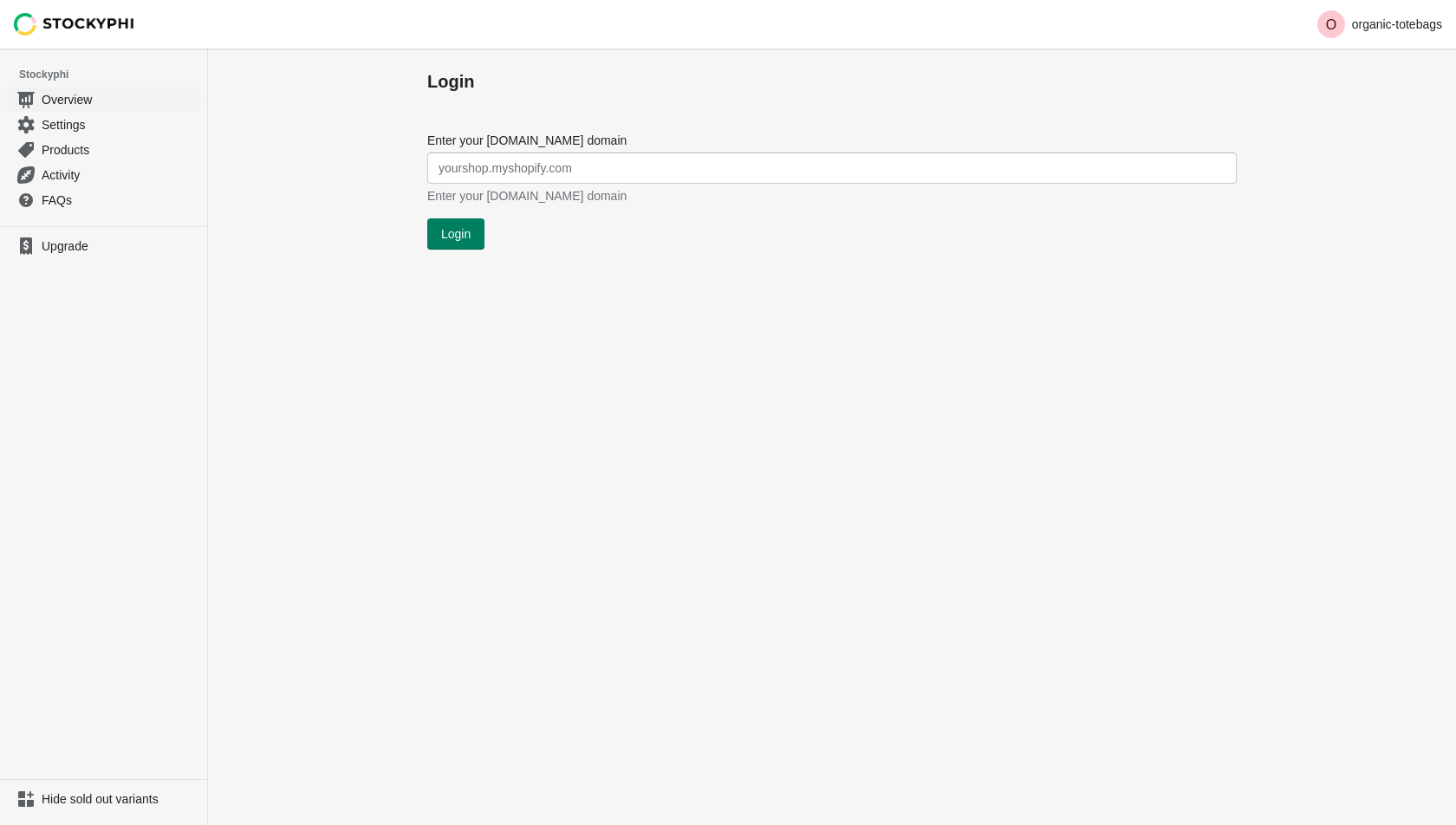
click at [76, 92] on span "Overview" at bounding box center [119, 100] width 155 height 18
click at [44, 122] on span "Settings" at bounding box center [119, 125] width 155 height 18
click at [69, 137] on link "Products" at bounding box center [103, 149] width 193 height 25
click at [66, 118] on span "Settings" at bounding box center [119, 125] width 155 height 18
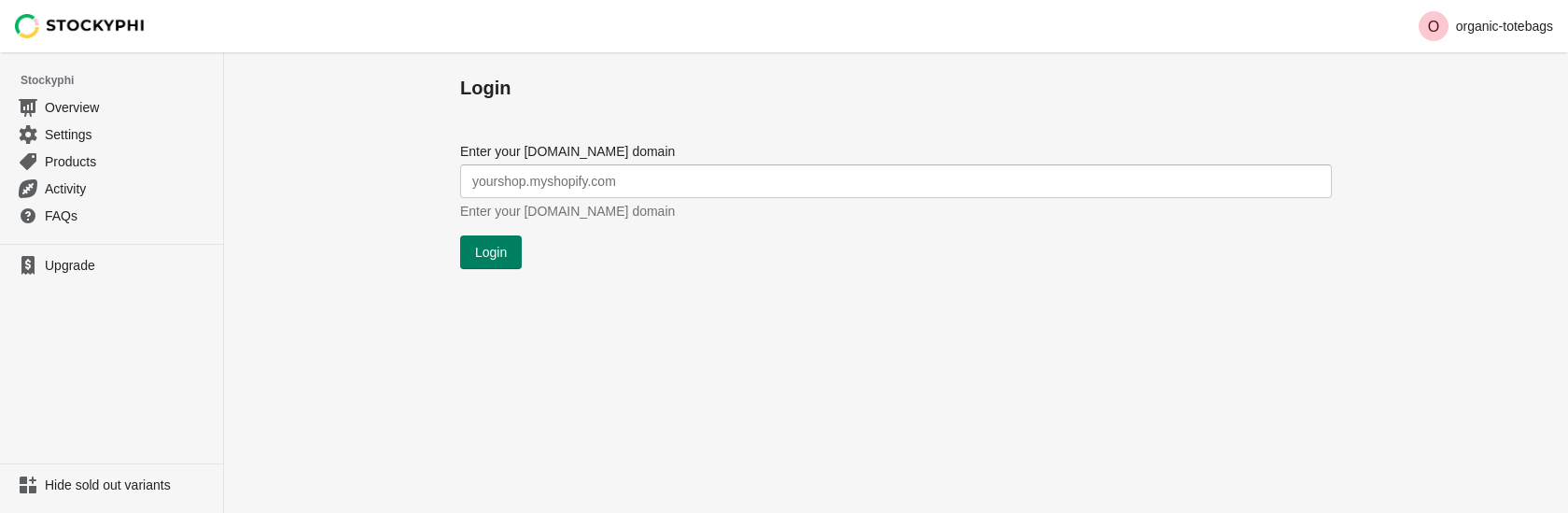
click at [361, 412] on div "Login Submit Enter your myshopify.com domain Enter your myshopify.com domain Lo…" at bounding box center [895, 282] width 1343 height 460
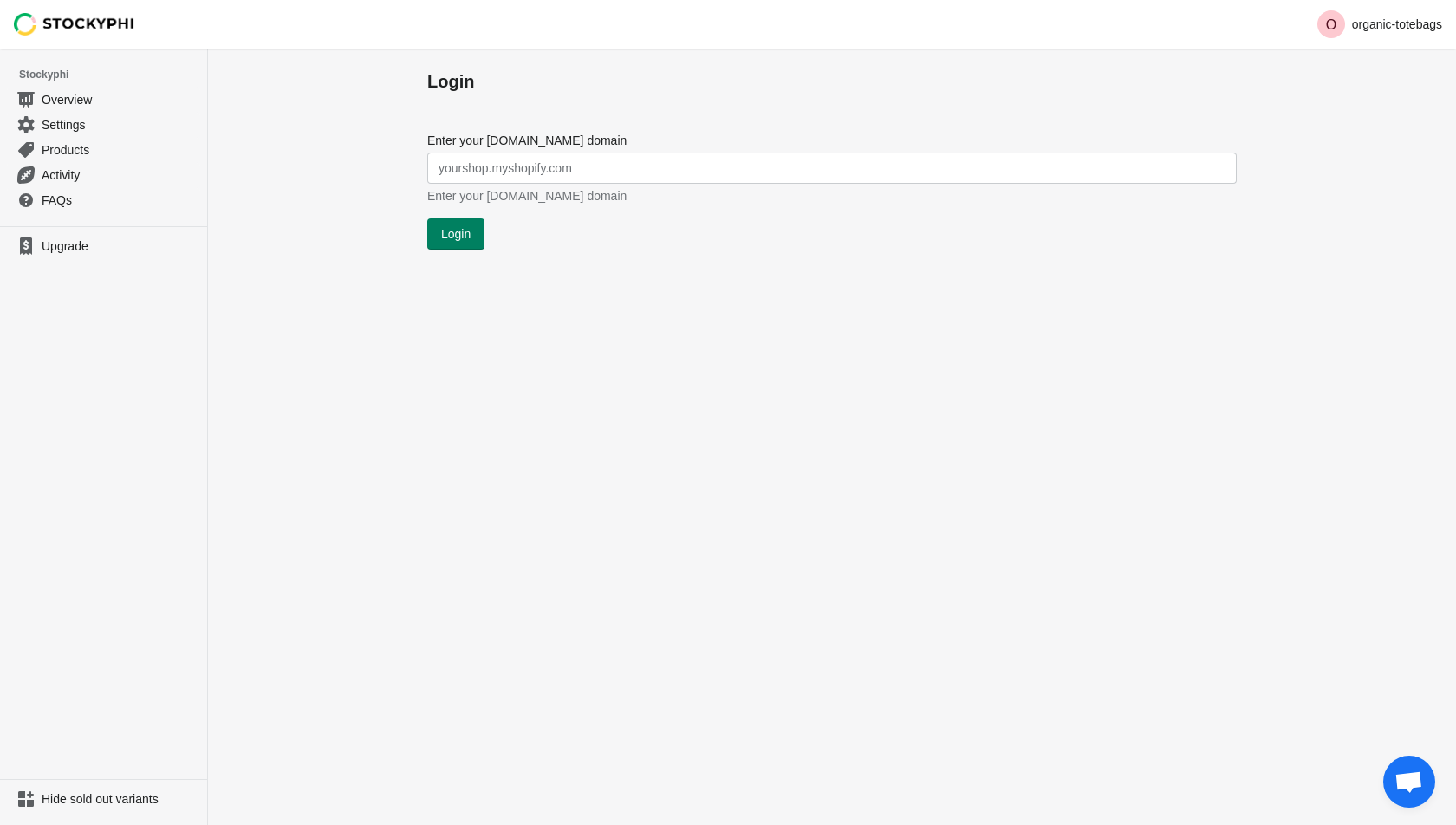
click at [85, 83] on li "Stockyphi" at bounding box center [103, 75] width 207 height 24
click at [85, 91] on span "Overview" at bounding box center [119, 100] width 155 height 18
click at [53, 92] on span "Overview" at bounding box center [119, 100] width 155 height 18
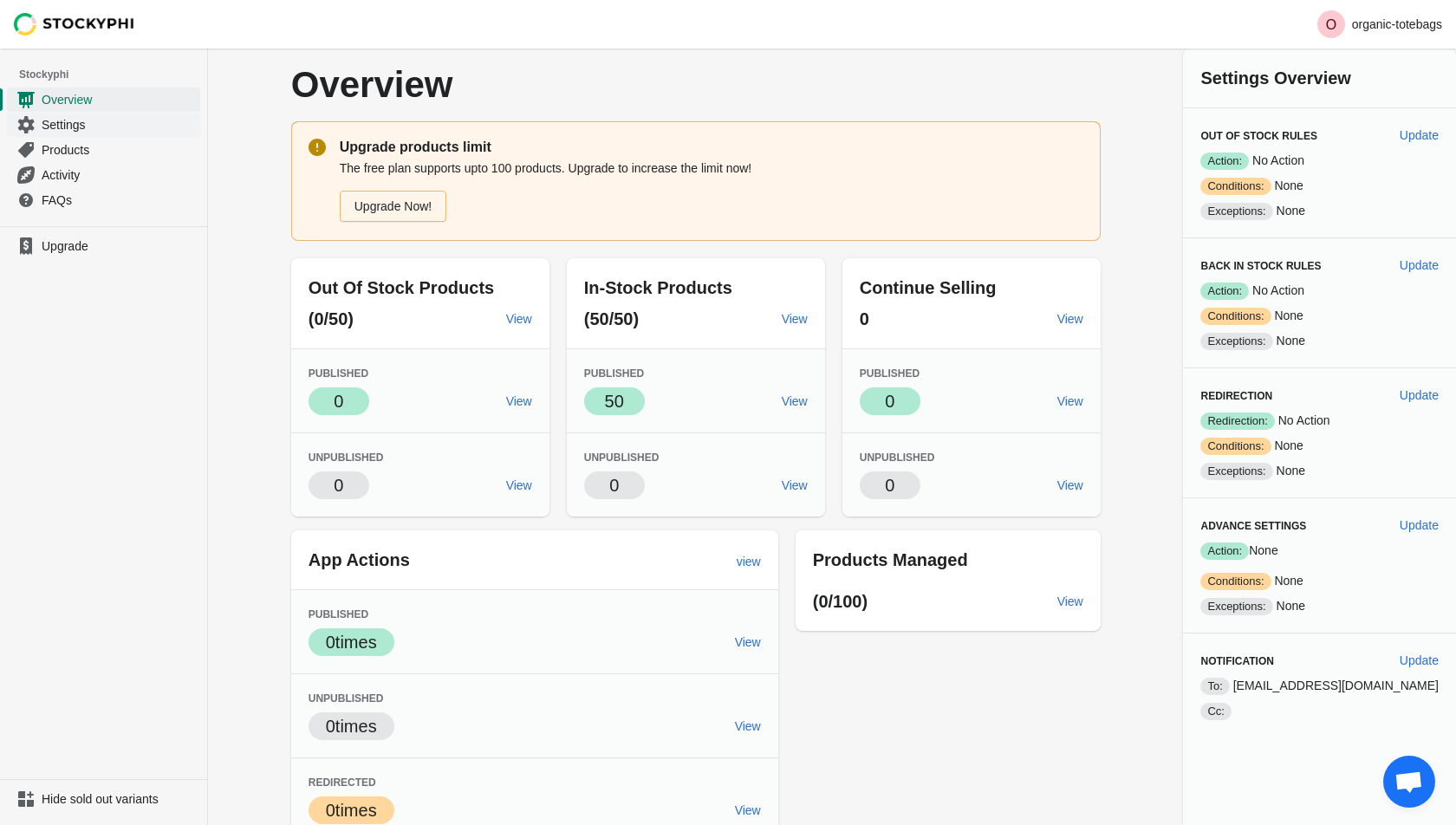
click at [64, 133] on link "Settings" at bounding box center [103, 124] width 193 height 25
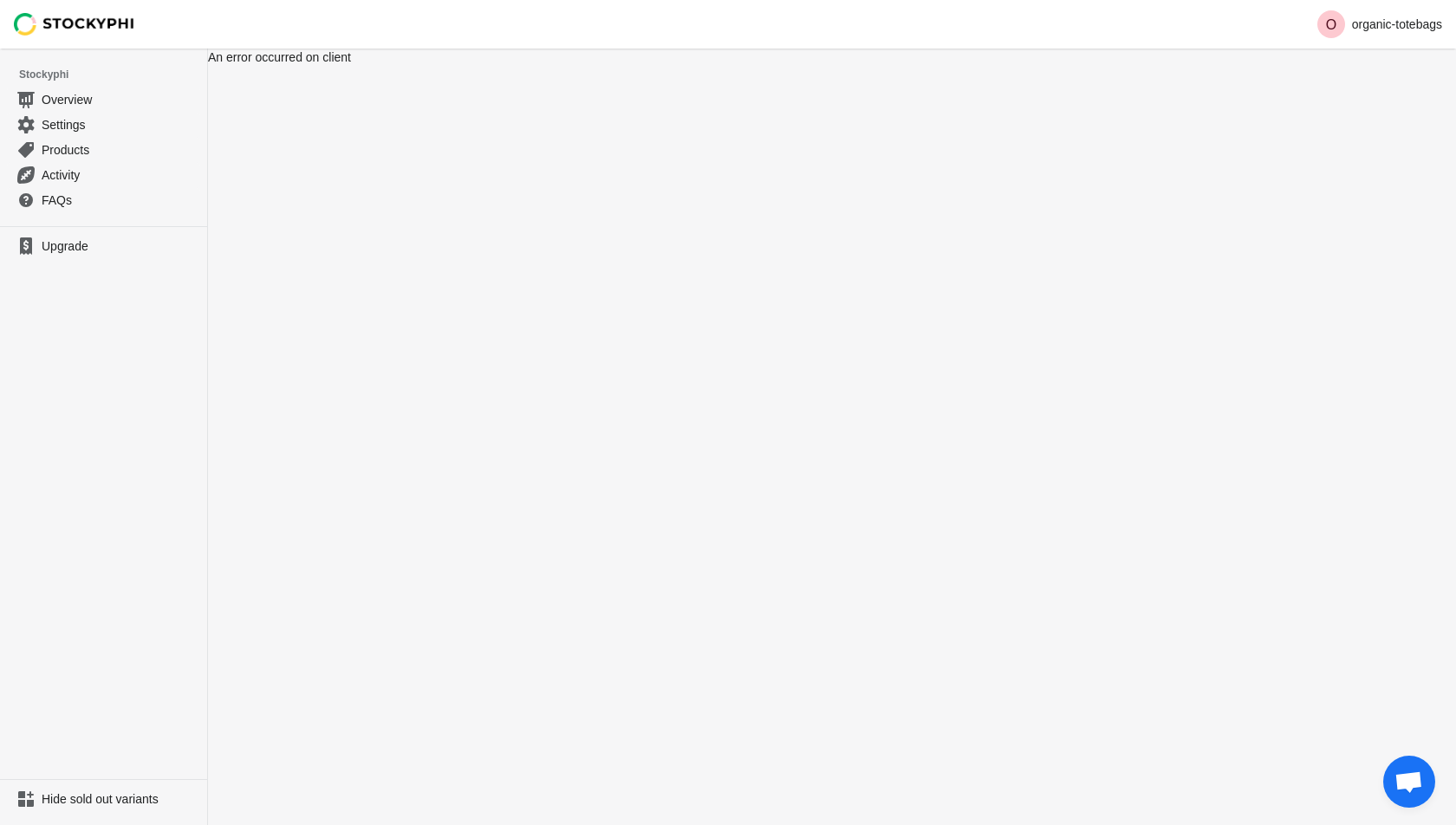
click at [64, 133] on link "Settings" at bounding box center [103, 124] width 193 height 25
click at [69, 149] on span "Products" at bounding box center [119, 149] width 155 height 18
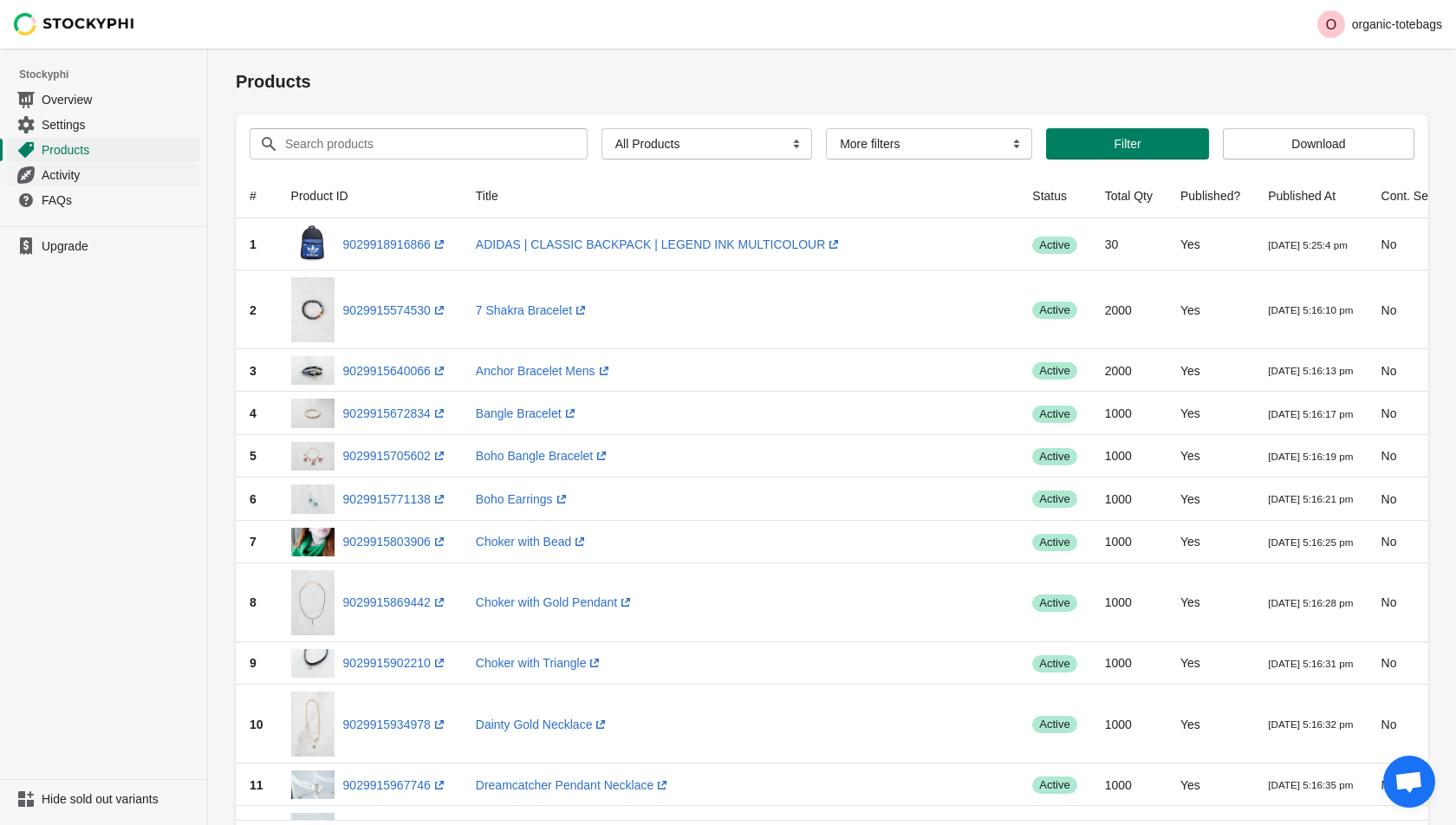
click at [68, 171] on span "Activity" at bounding box center [119, 174] width 155 height 18
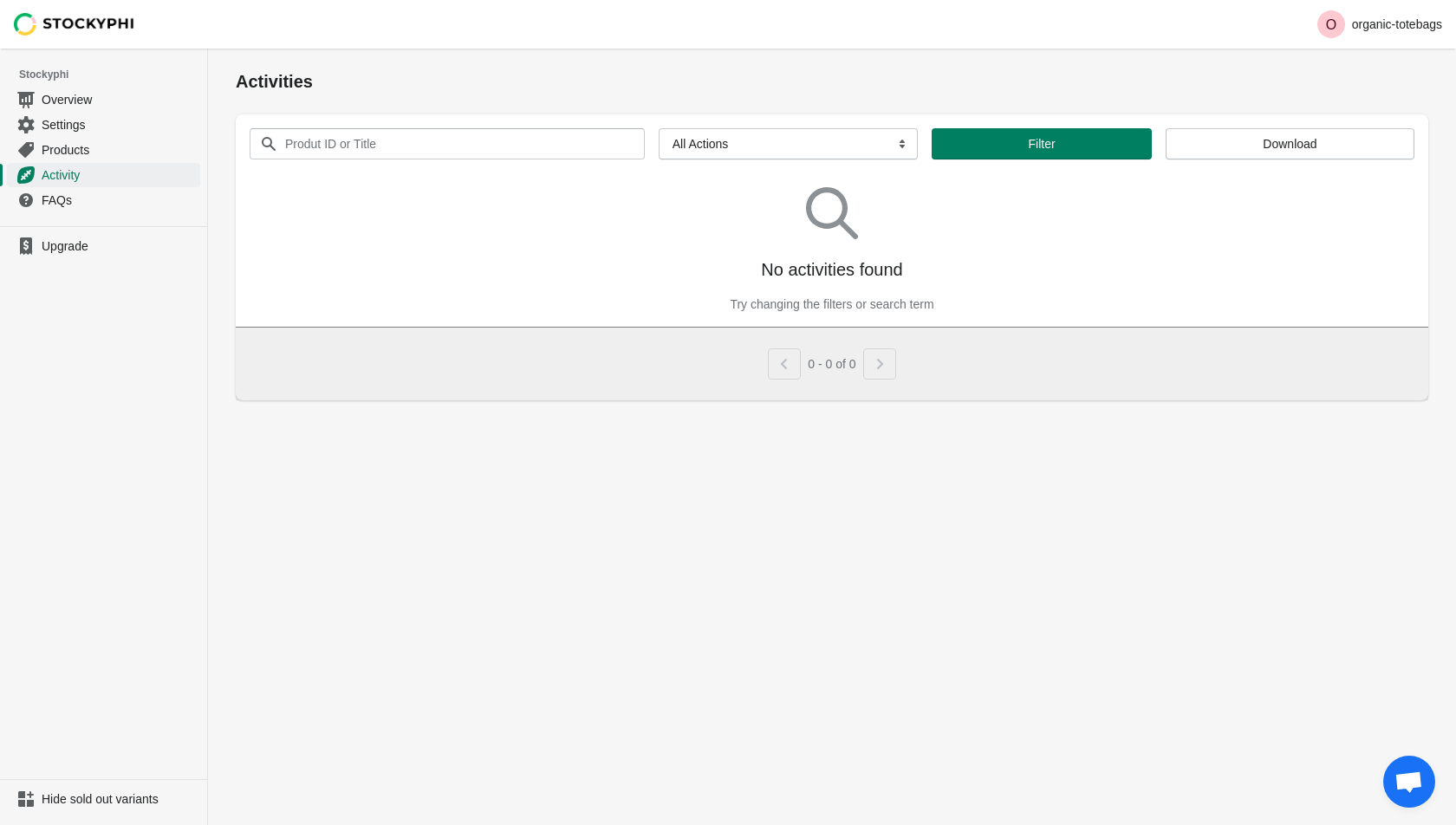
click at [68, 171] on span "Activity" at bounding box center [119, 174] width 155 height 18
click at [61, 209] on link "FAQs" at bounding box center [103, 199] width 193 height 25
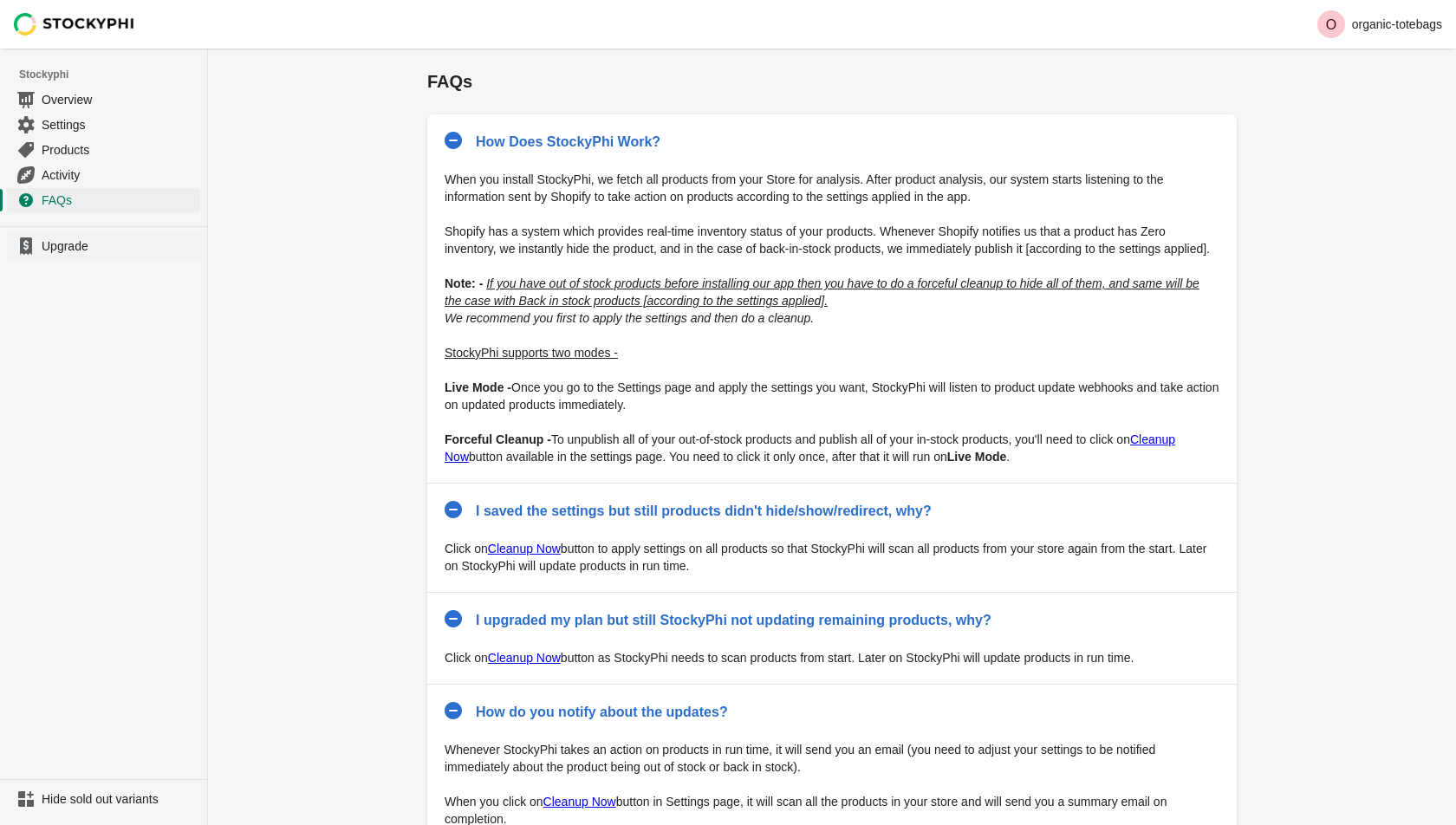
click at [61, 245] on span "Upgrade" at bounding box center [119, 245] width 155 height 18
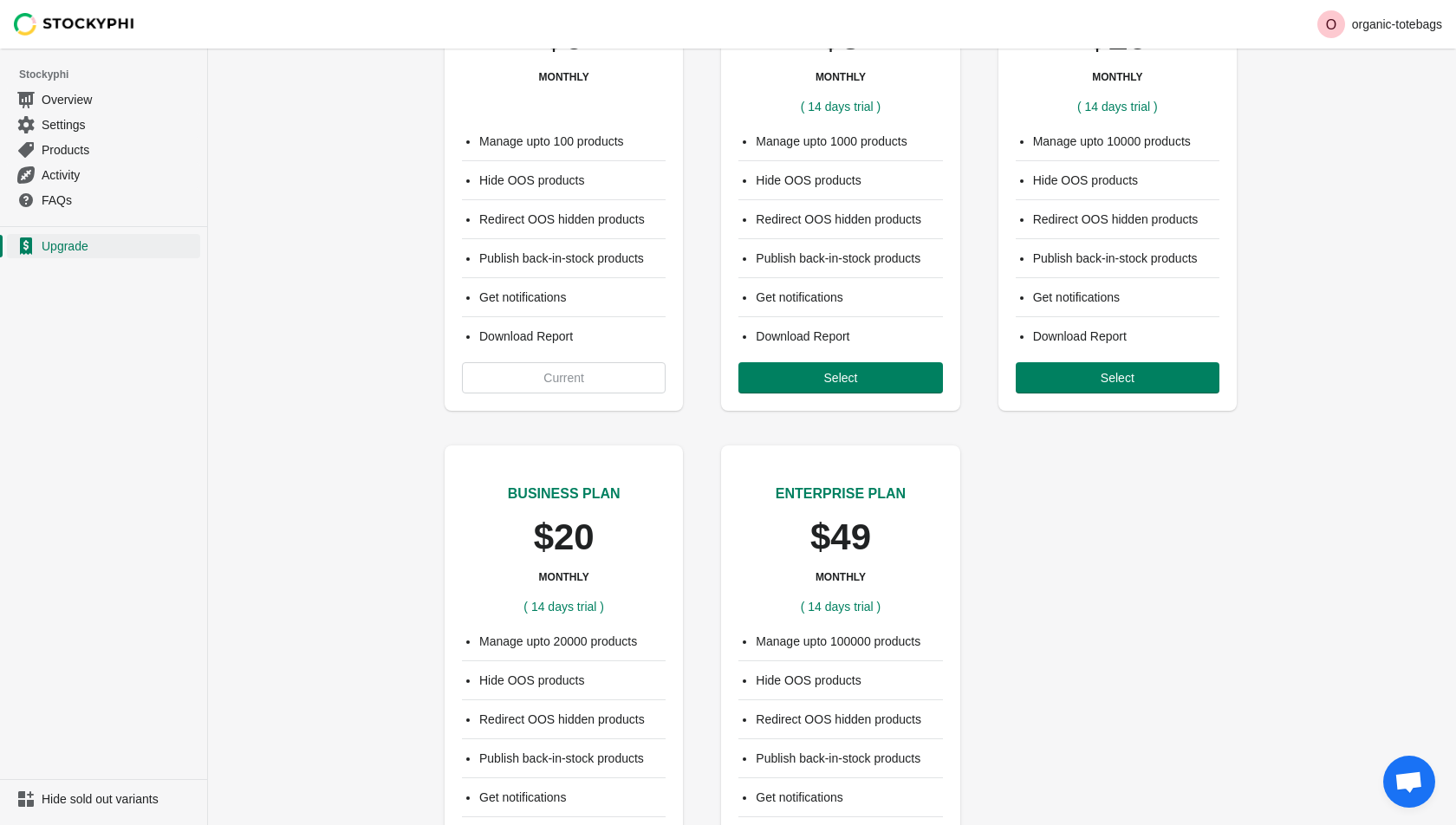
scroll to position [60, 0]
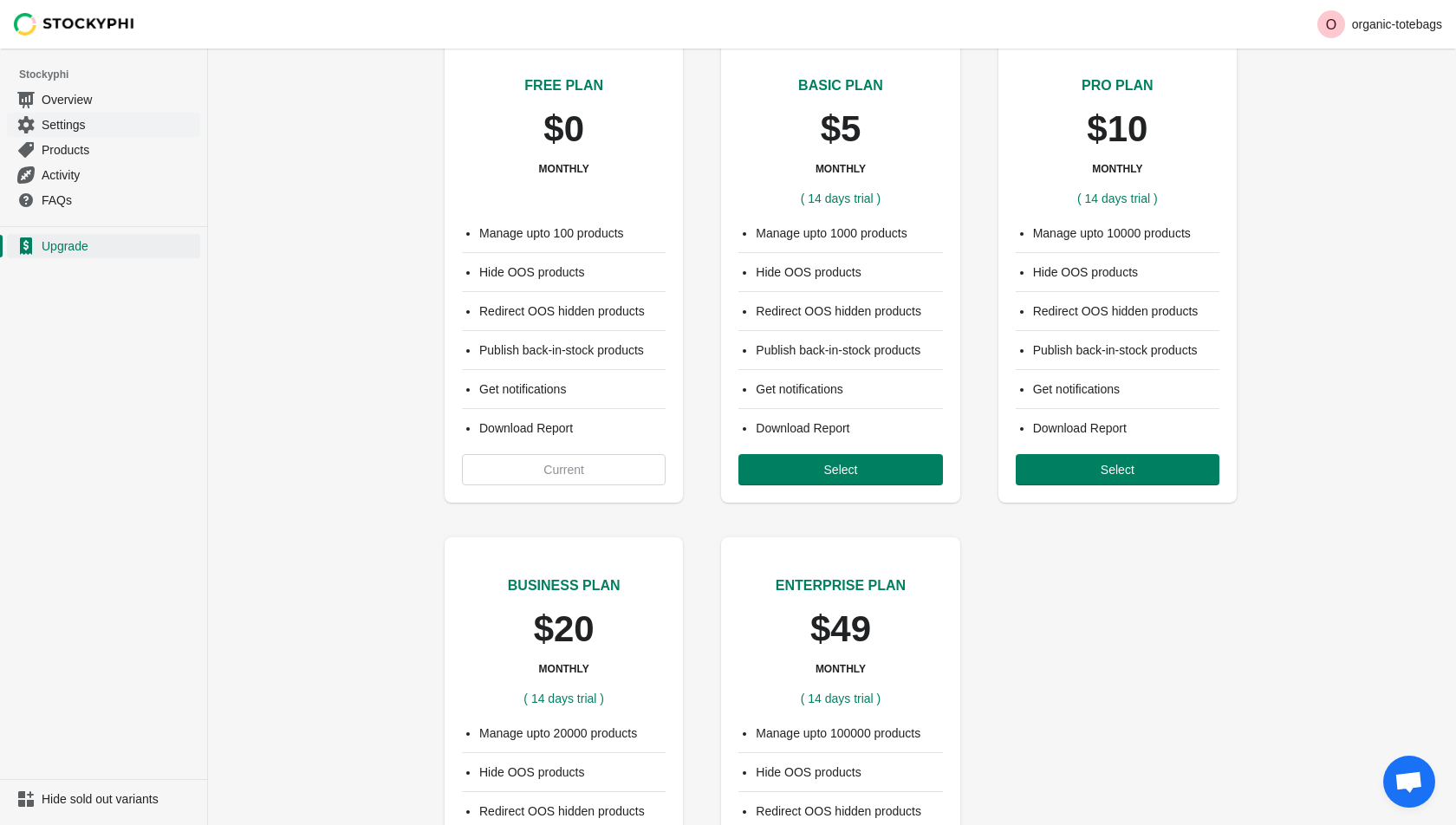
click at [57, 123] on span "Settings" at bounding box center [119, 125] width 155 height 18
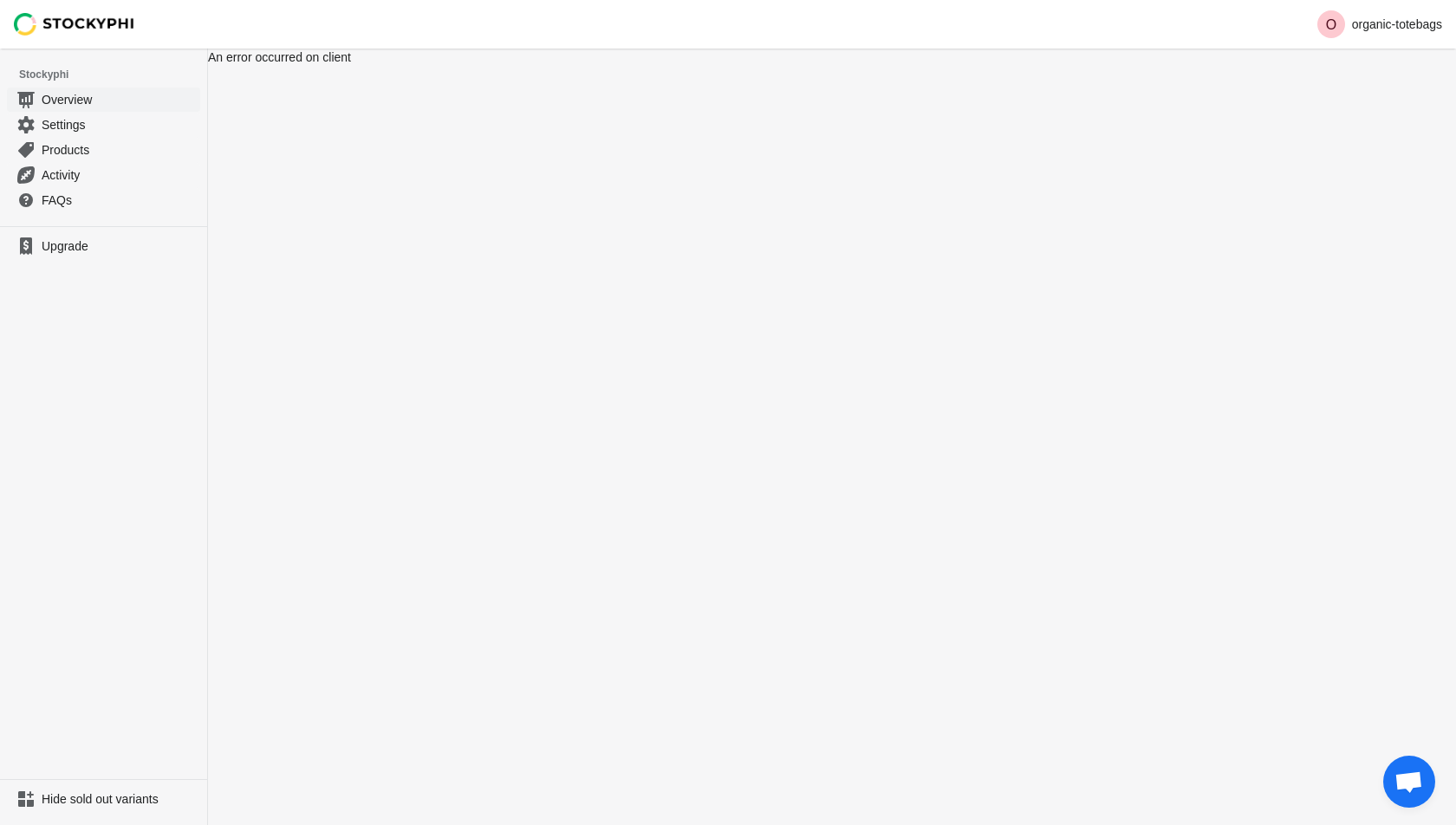
click at [82, 101] on span "Overview" at bounding box center [119, 100] width 155 height 18
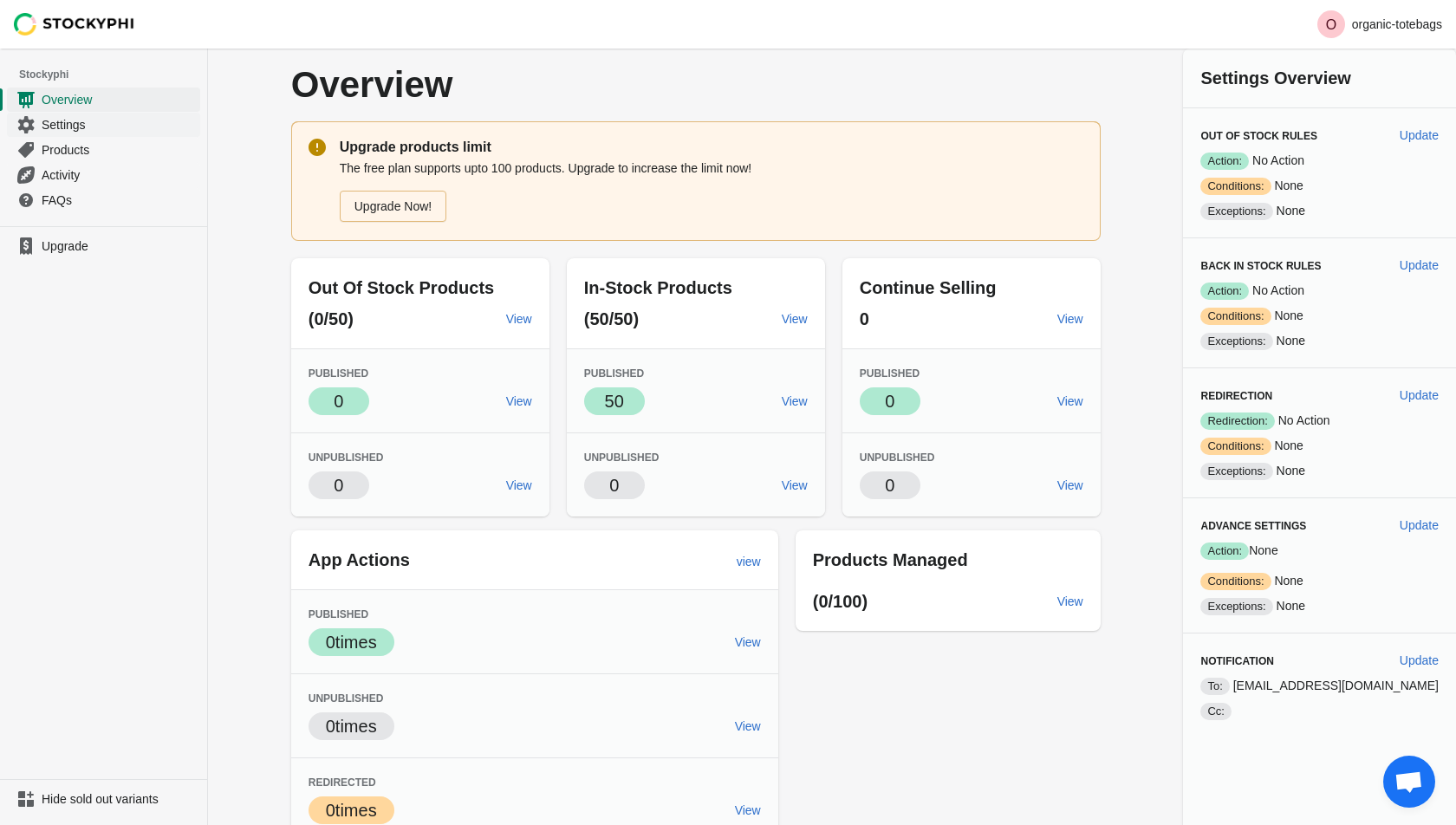
click at [88, 132] on span "Settings" at bounding box center [119, 125] width 155 height 18
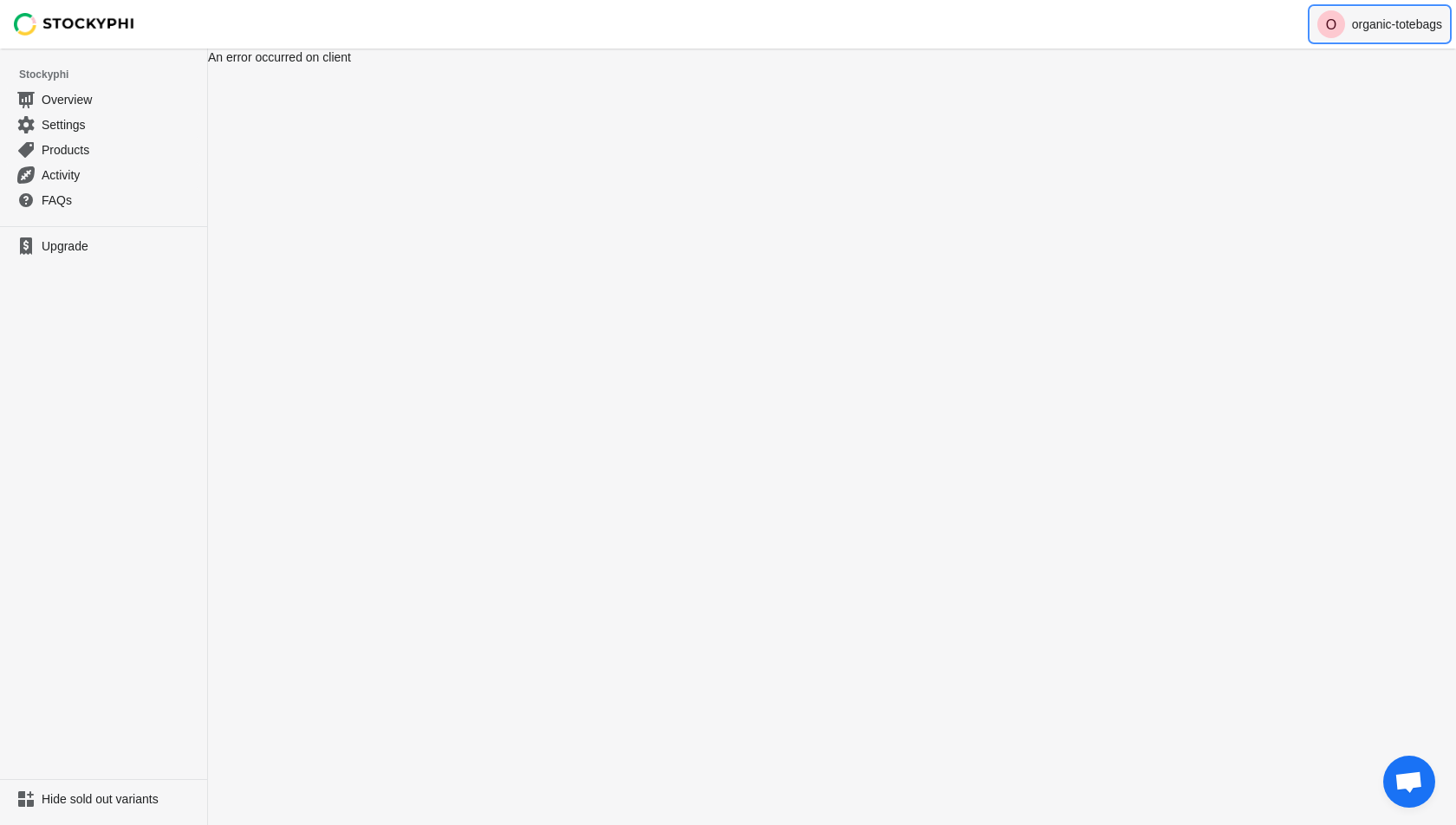
click at [1366, 31] on button "O organic-totebags" at bounding box center [1379, 25] width 138 height 35
click at [1383, 64] on link "Logout" at bounding box center [1400, 78] width 82 height 36
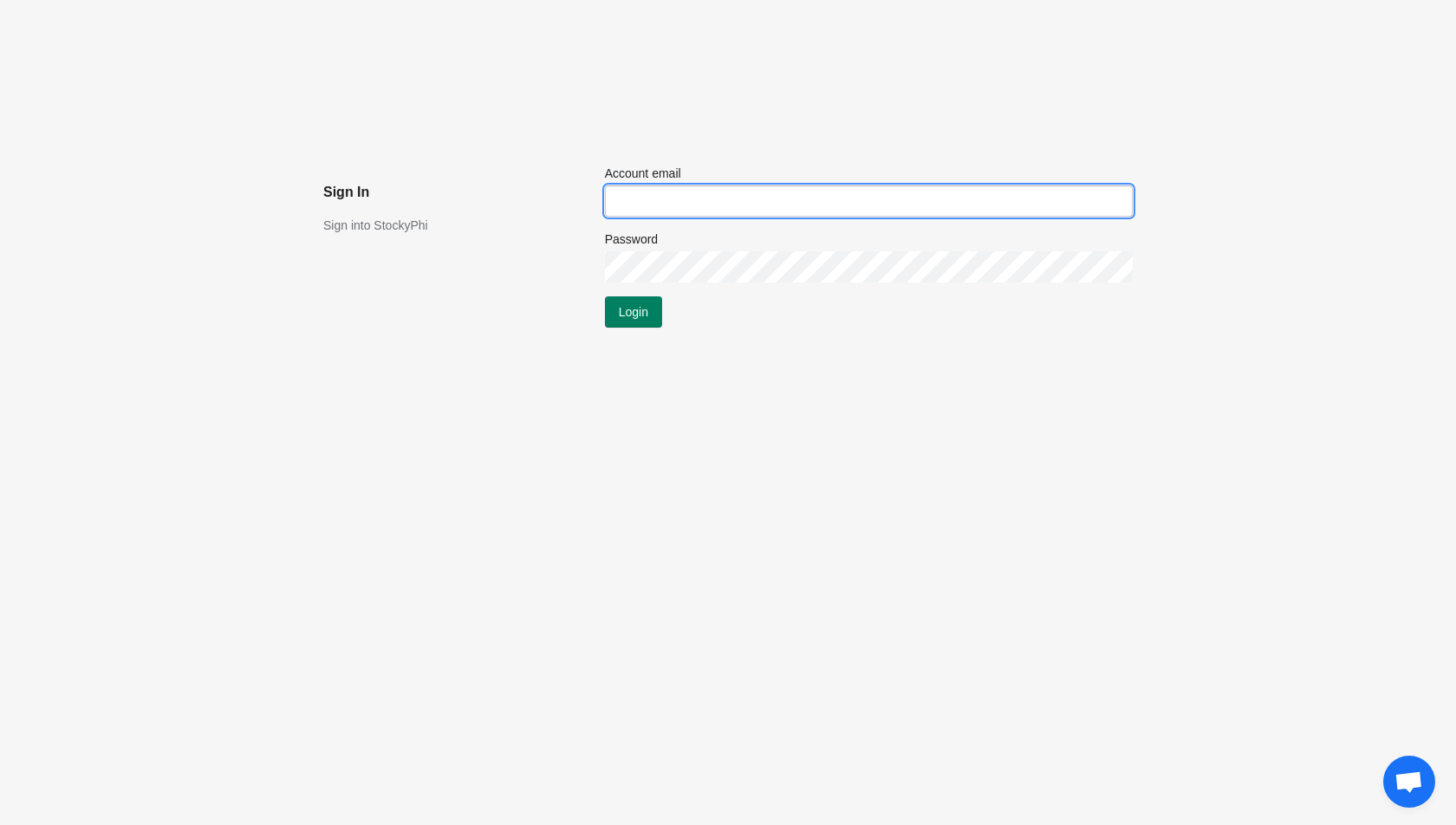
type input "[EMAIL_ADDRESS][DOMAIN_NAME]"
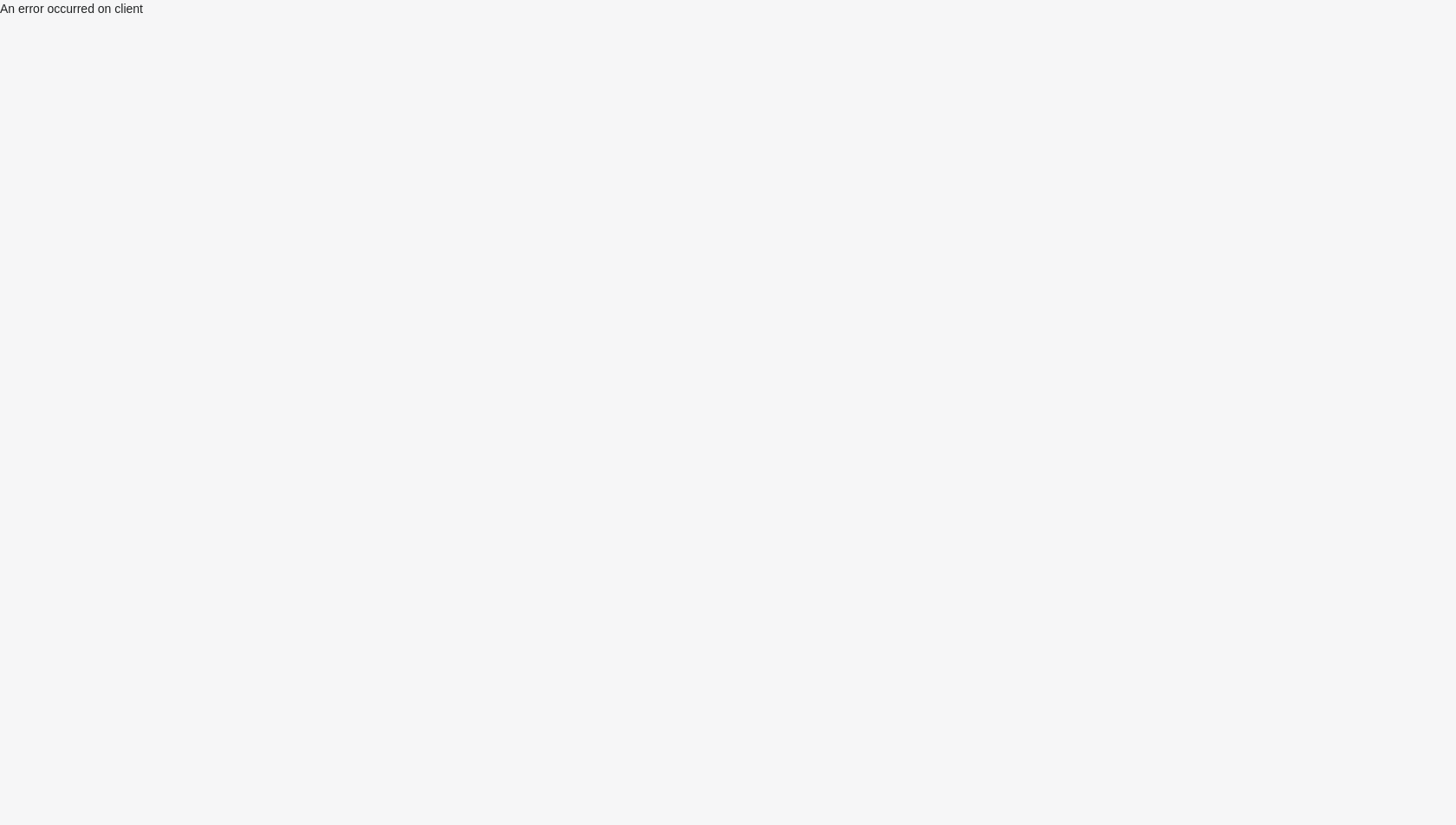
click at [272, 162] on div "An error occurred on client" at bounding box center [728, 412] width 1456 height 825
drag, startPoint x: 184, startPoint y: 11, endPoint x: 0, endPoint y: 6, distance: 184.1
click at [0, 6] on p "An error occurred on client" at bounding box center [728, 8] width 1456 height 18
click at [441, 377] on div "An error occurred on client" at bounding box center [728, 412] width 1456 height 825
drag, startPoint x: 6, startPoint y: 9, endPoint x: 162, endPoint y: 26, distance: 156.9
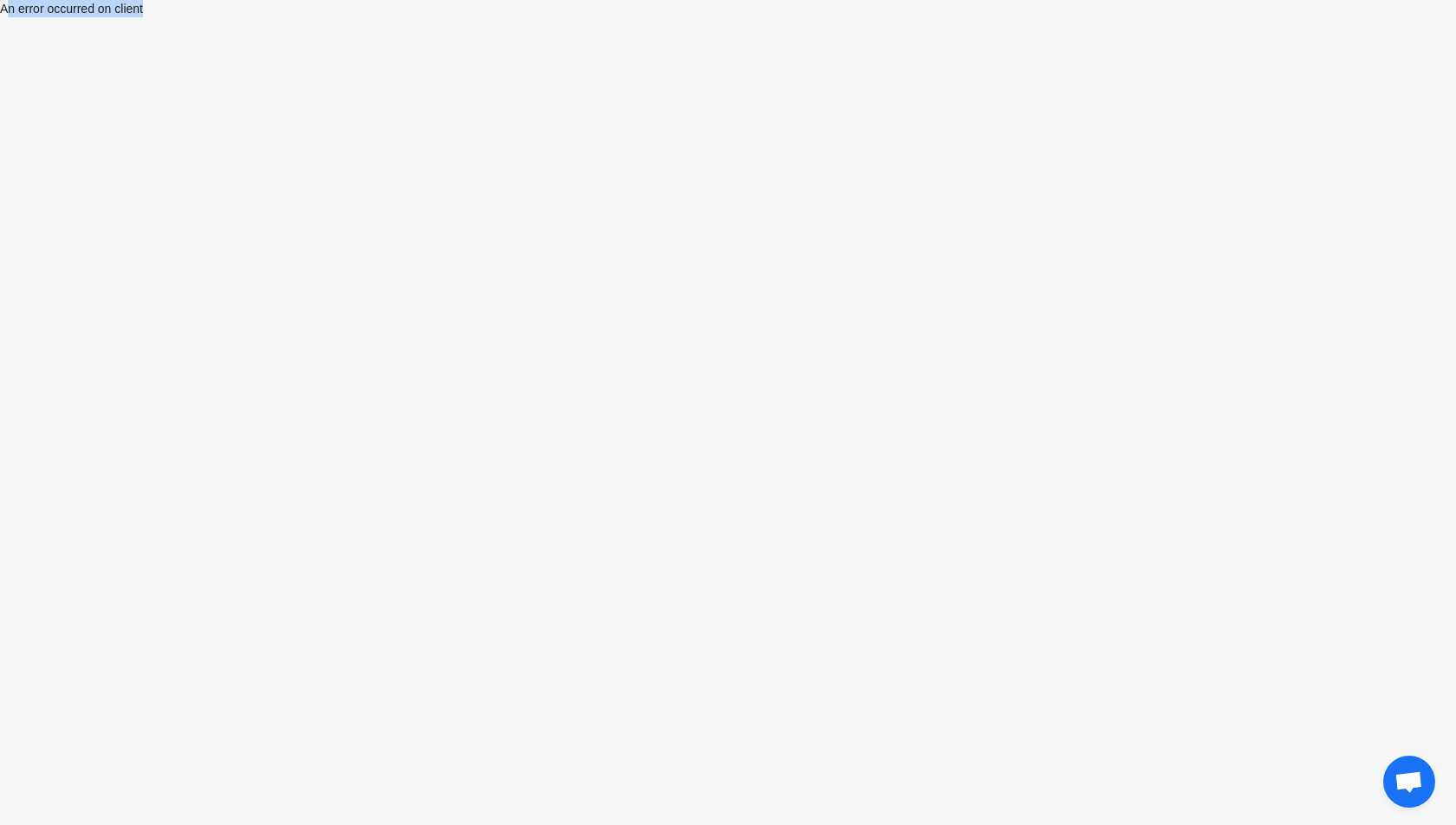
click at [162, 26] on div "An error occurred on client" at bounding box center [728, 412] width 1456 height 825
